Goal: Information Seeking & Learning: Understand process/instructions

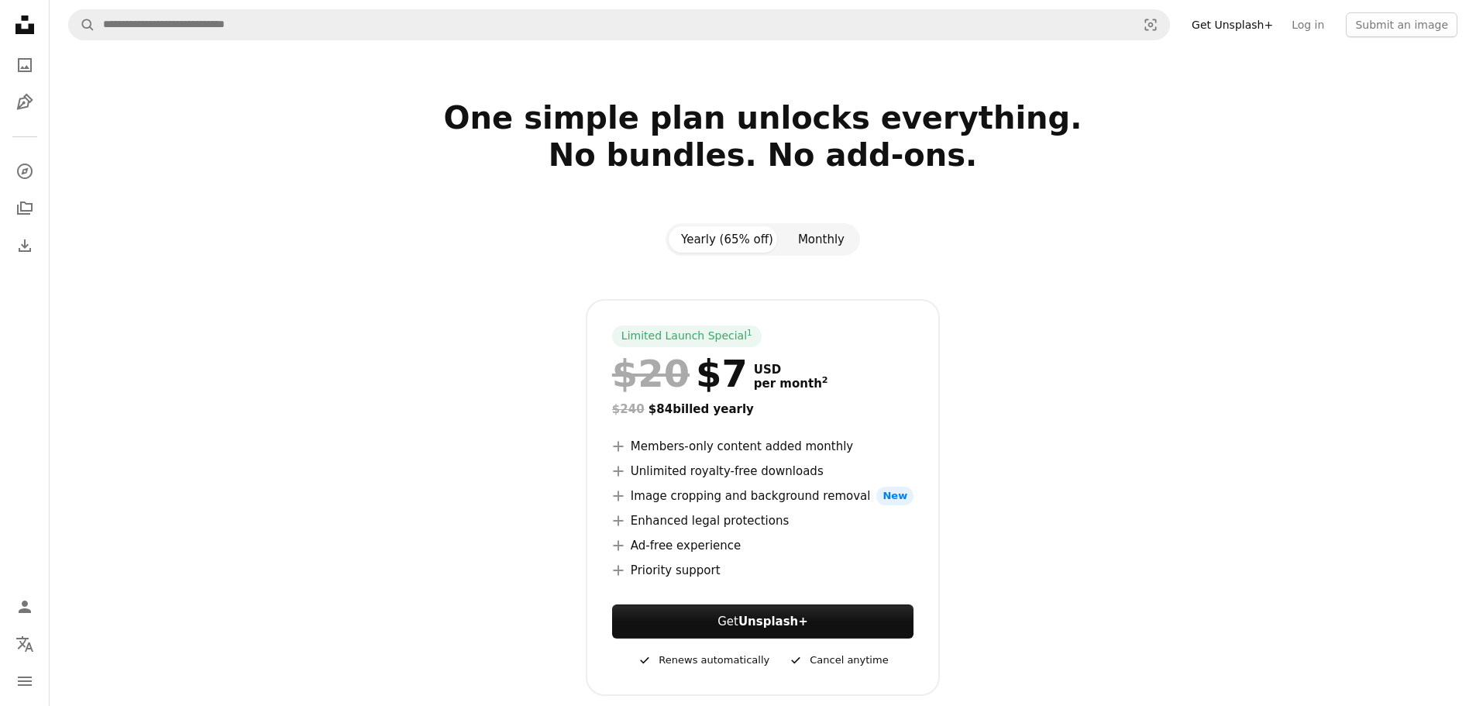
click at [836, 240] on button "Monthly" at bounding box center [821, 239] width 71 height 26
click at [738, 243] on button "Yearly (65% off)" at bounding box center [727, 239] width 117 height 26
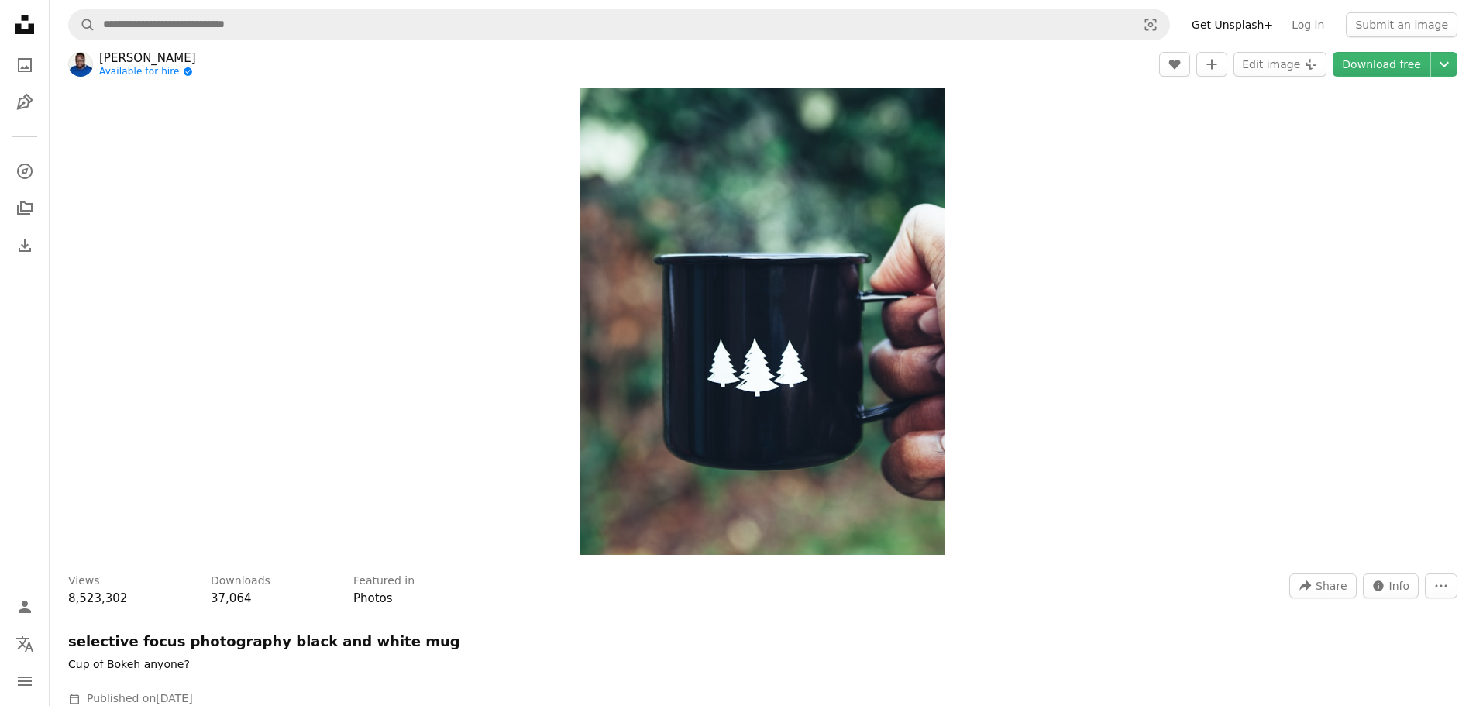
scroll to position [232, 0]
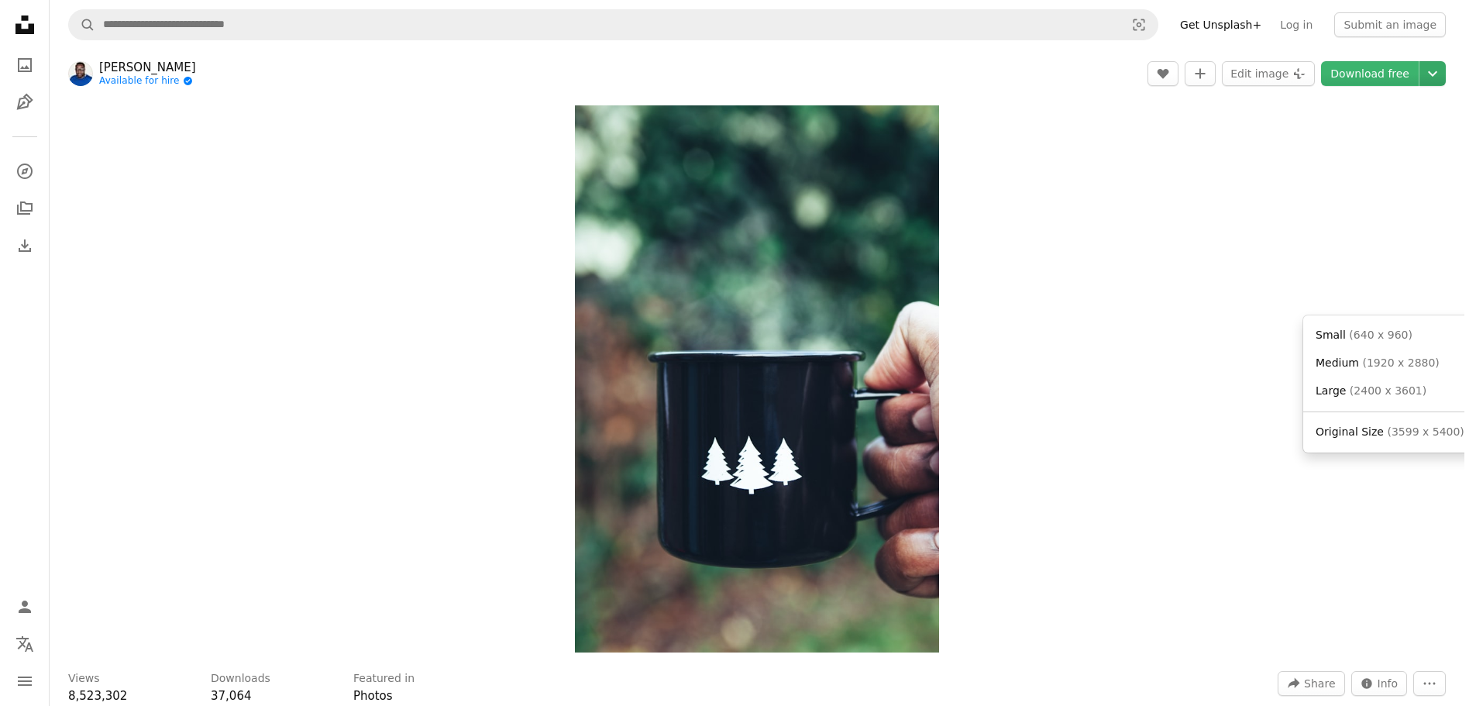
click at [1434, 67] on icon "Chevron down" at bounding box center [1432, 73] width 25 height 19
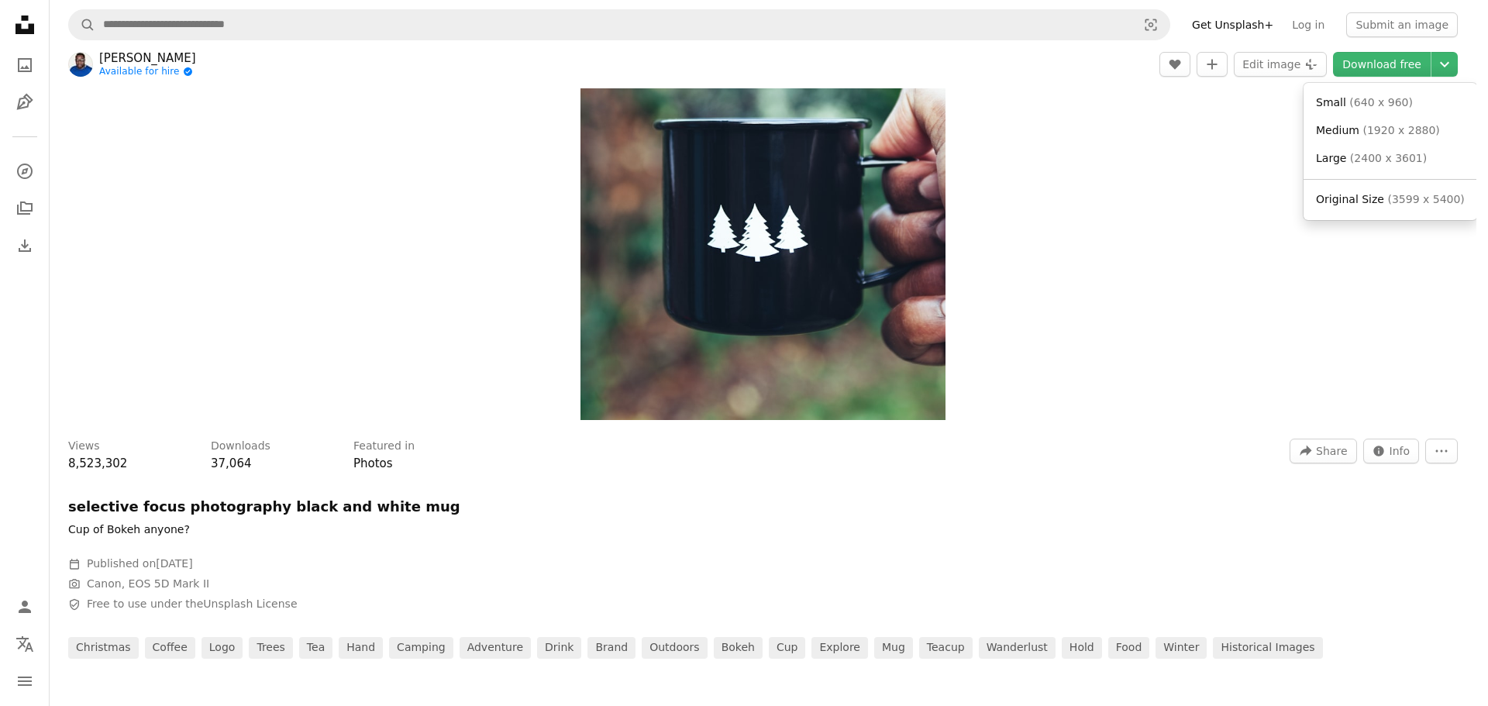
click at [1162, 174] on body "Unsplash logo Unsplash Home A photo Pen Tool A compass A stack of folders Downl…" at bounding box center [738, 353] width 1476 height 706
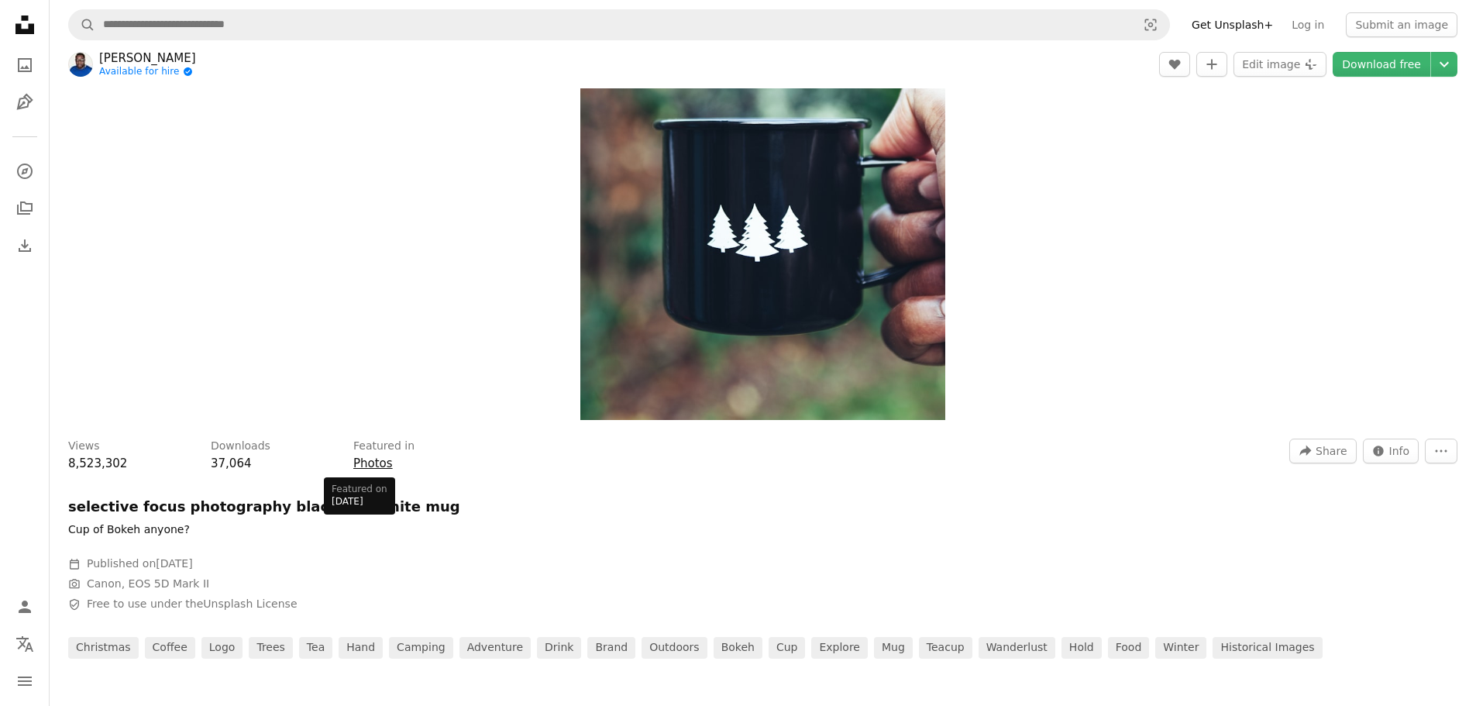
scroll to position [310, 0]
click at [203, 597] on link "Unsplash License" at bounding box center [250, 603] width 94 height 12
click at [237, 604] on link "Unsplash License" at bounding box center [250, 603] width 94 height 12
